Goal: Task Accomplishment & Management: Manage account settings

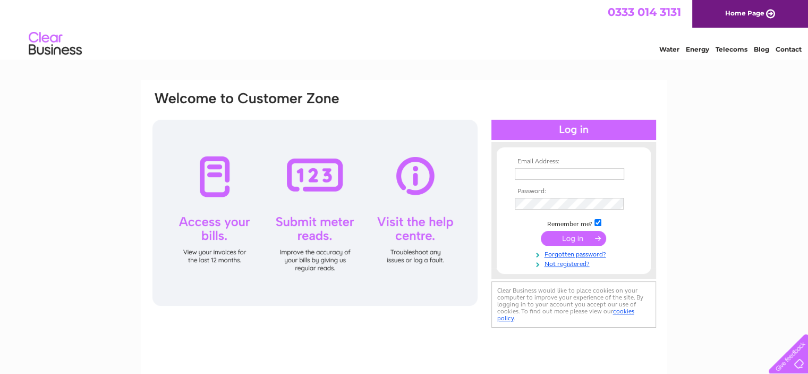
type input "sk@kapoorandco.co.uk"
click at [574, 238] on input "submit" at bounding box center [573, 238] width 65 height 15
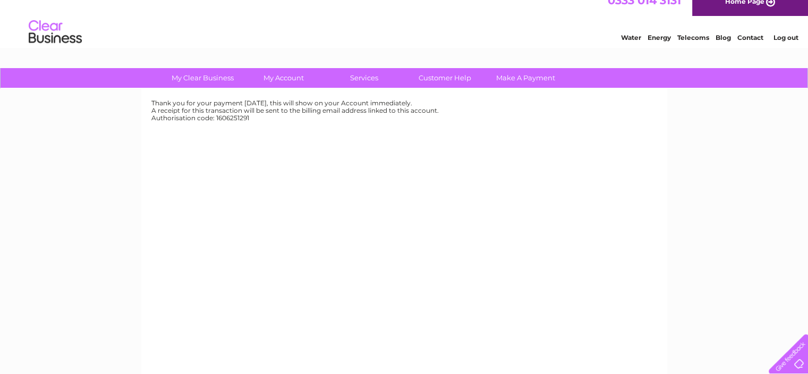
scroll to position [12, 0]
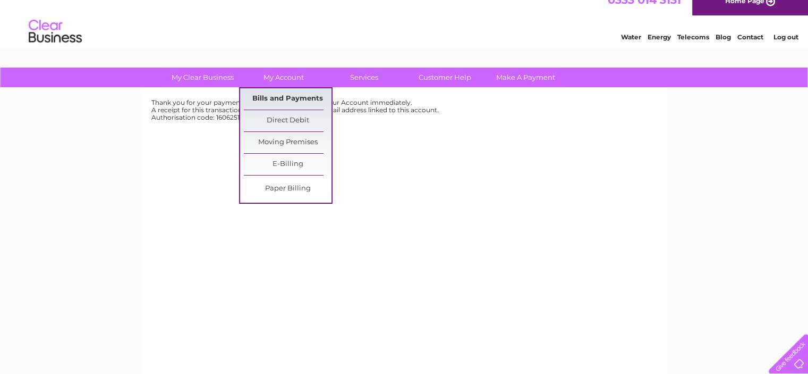
click at [275, 94] on link "Bills and Payments" at bounding box center [288, 98] width 88 height 21
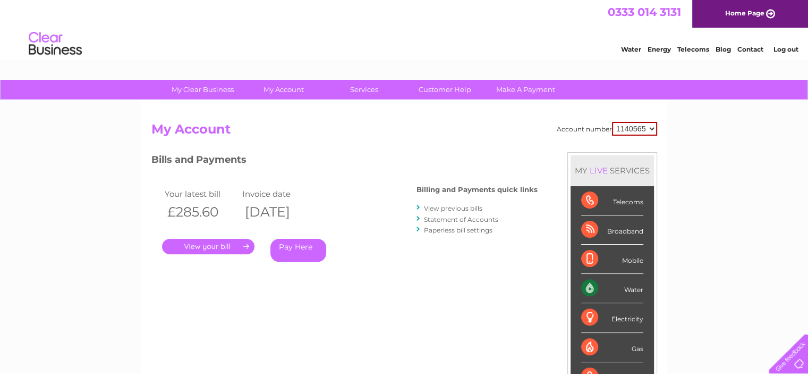
click at [210, 242] on link "." at bounding box center [208, 246] width 92 height 15
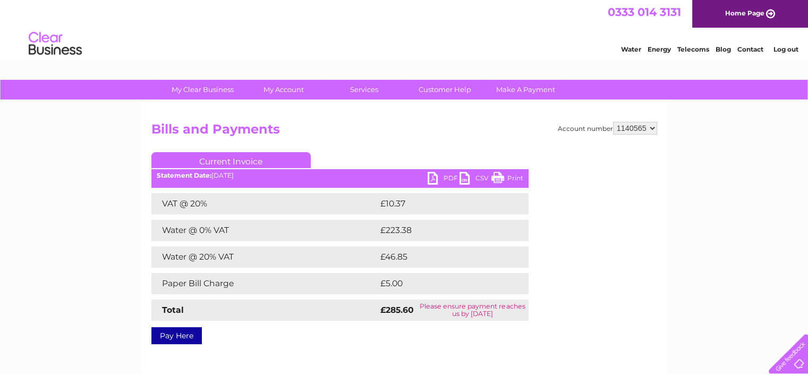
click at [449, 175] on link "PDF" at bounding box center [444, 179] width 32 height 15
click at [176, 333] on link "Pay Here" at bounding box center [176, 335] width 50 height 17
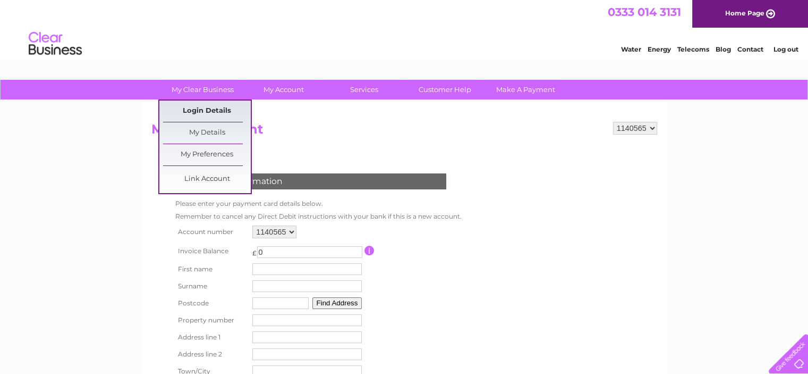
click at [196, 112] on link "Login Details" at bounding box center [207, 110] width 88 height 21
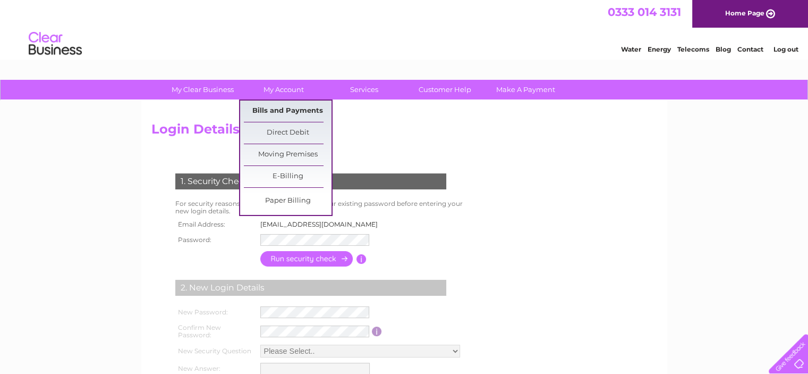
click at [290, 108] on link "Bills and Payments" at bounding box center [288, 110] width 88 height 21
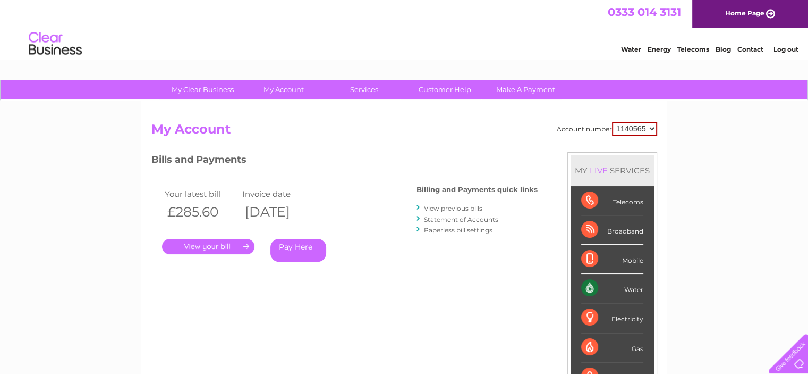
click at [305, 245] on link "Pay Here" at bounding box center [299, 250] width 56 height 23
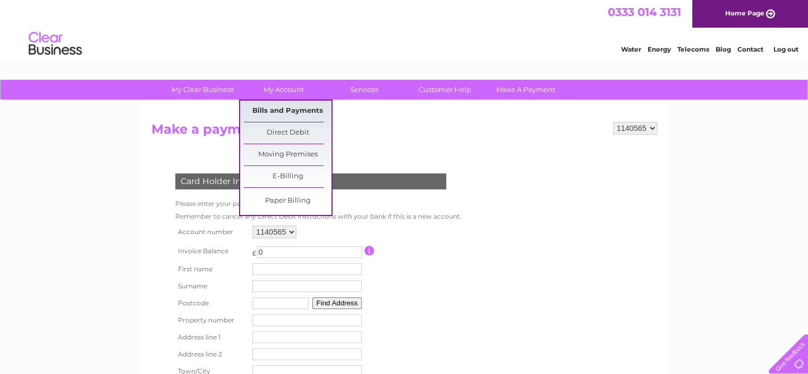
click at [288, 106] on link "Bills and Payments" at bounding box center [288, 110] width 88 height 21
click at [286, 110] on link "Bills and Payments" at bounding box center [288, 110] width 88 height 21
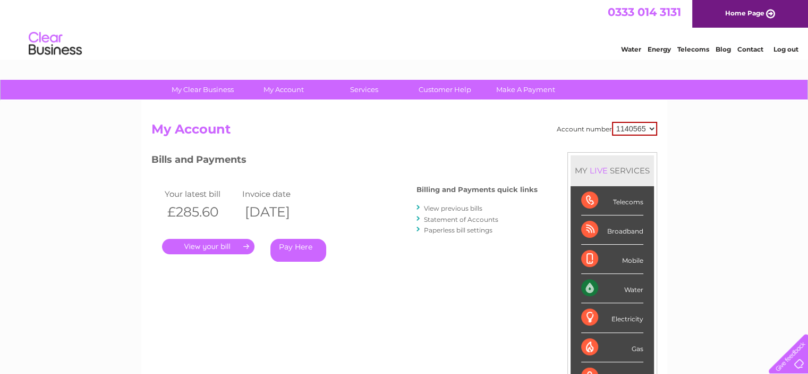
click at [440, 207] on link "View previous bills" at bounding box center [453, 208] width 58 height 8
